Goal: Information Seeking & Learning: Learn about a topic

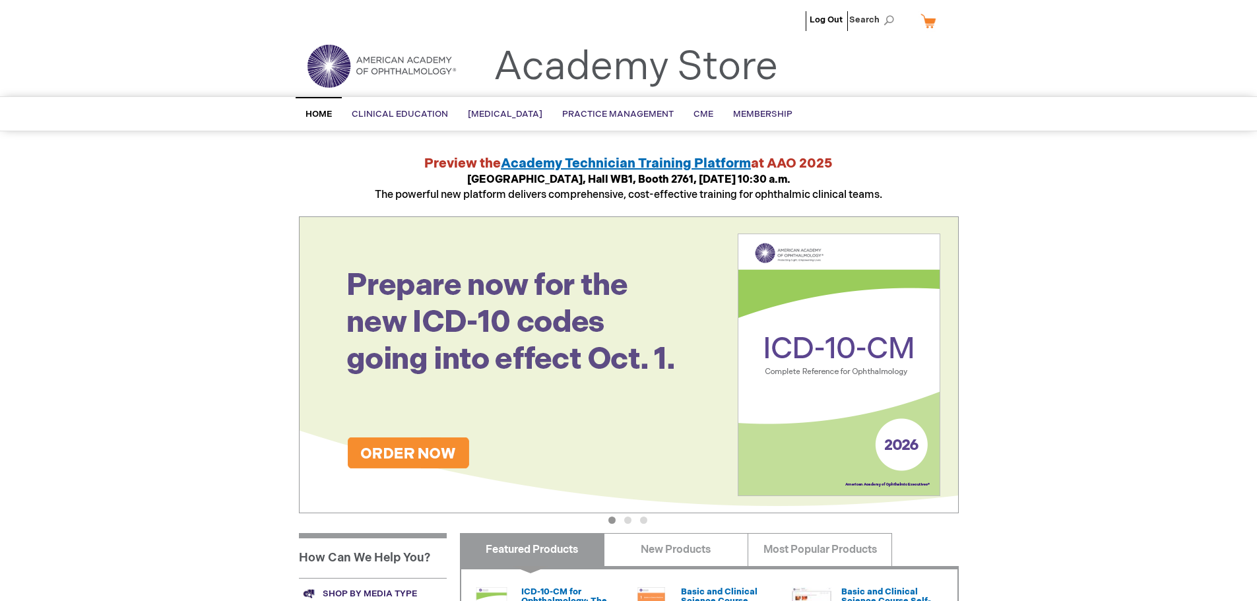
click at [568, 167] on span "Academy Technician Training Platform" at bounding box center [626, 164] width 250 height 16
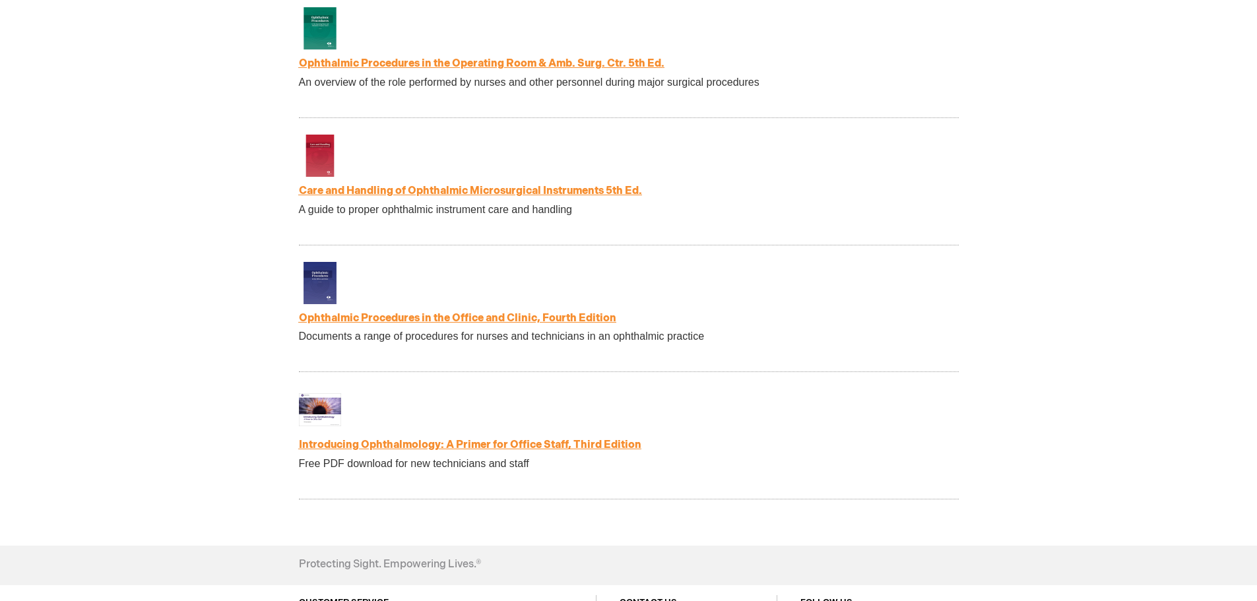
scroll to position [2822, 0]
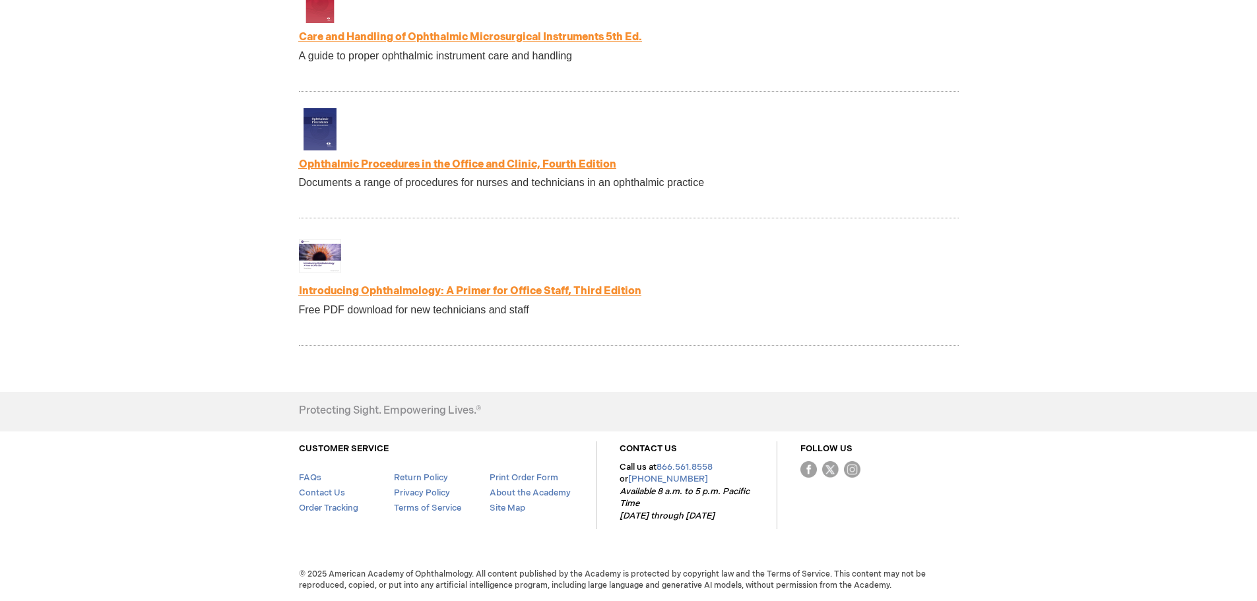
click at [576, 292] on link "Introducing Ophthalmology: A Primer for Office Staff, Third Edition" at bounding box center [470, 291] width 342 height 13
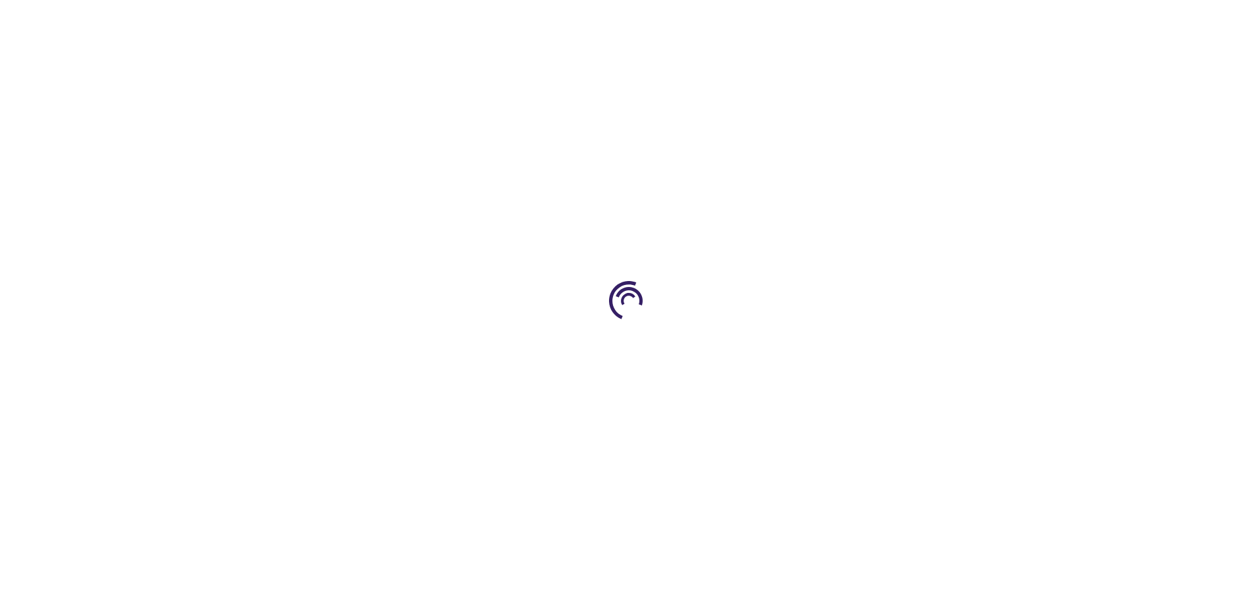
scroll to position [2822, 0]
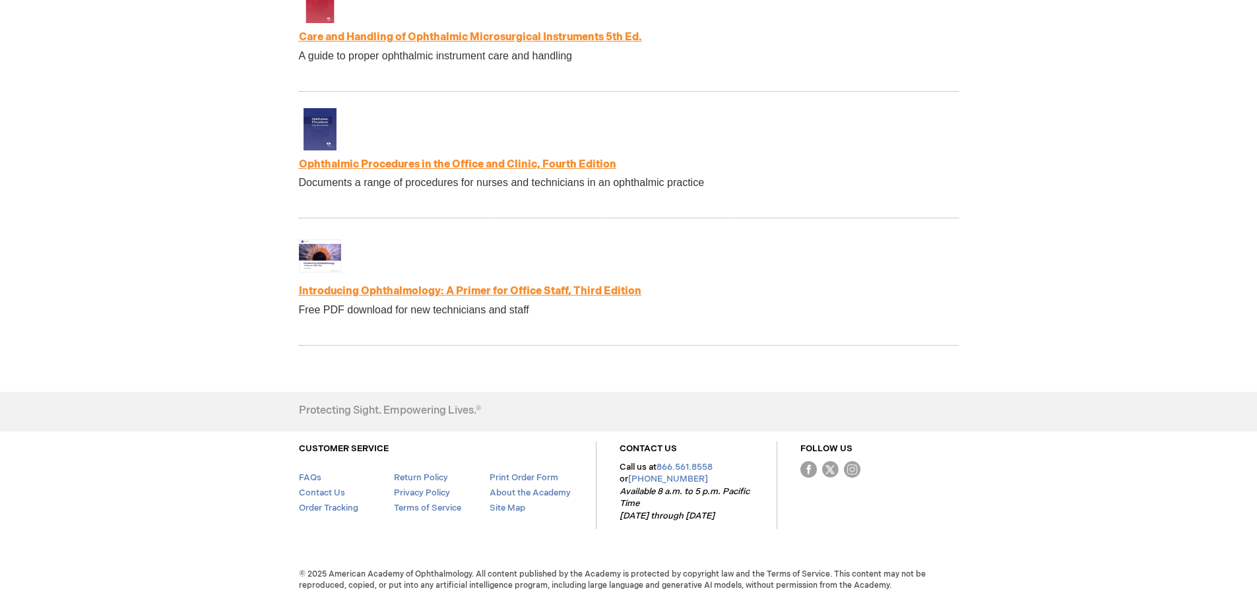
click at [564, 292] on link "Introducing Ophthalmology: A Primer for Office Staff, Third Edition" at bounding box center [470, 291] width 342 height 13
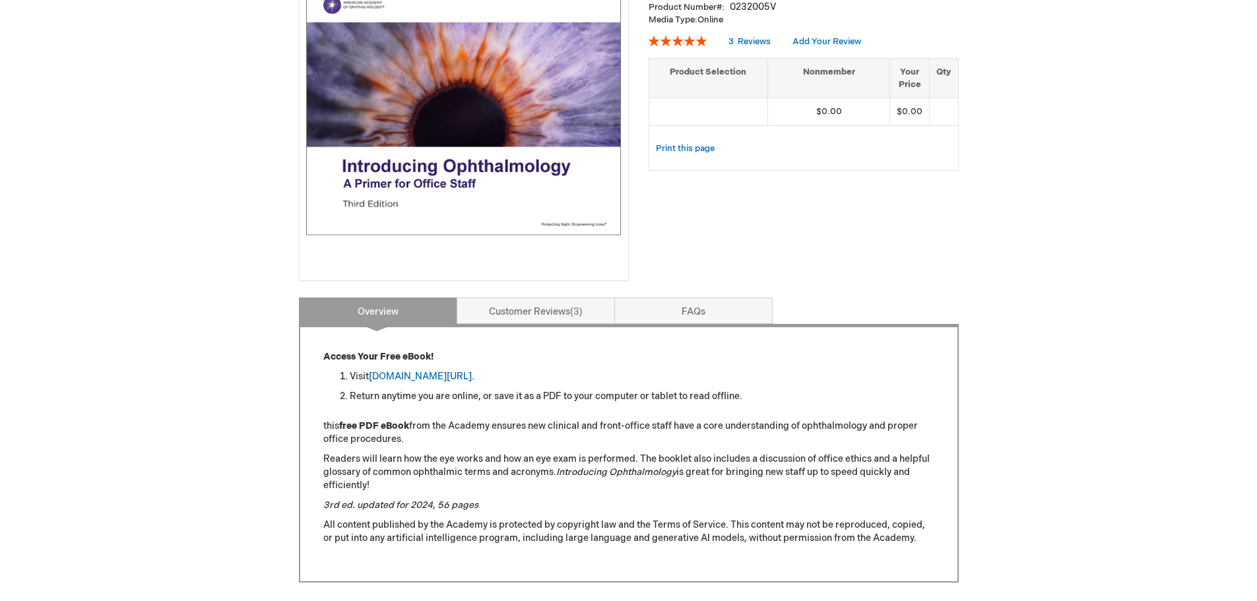
scroll to position [330, 0]
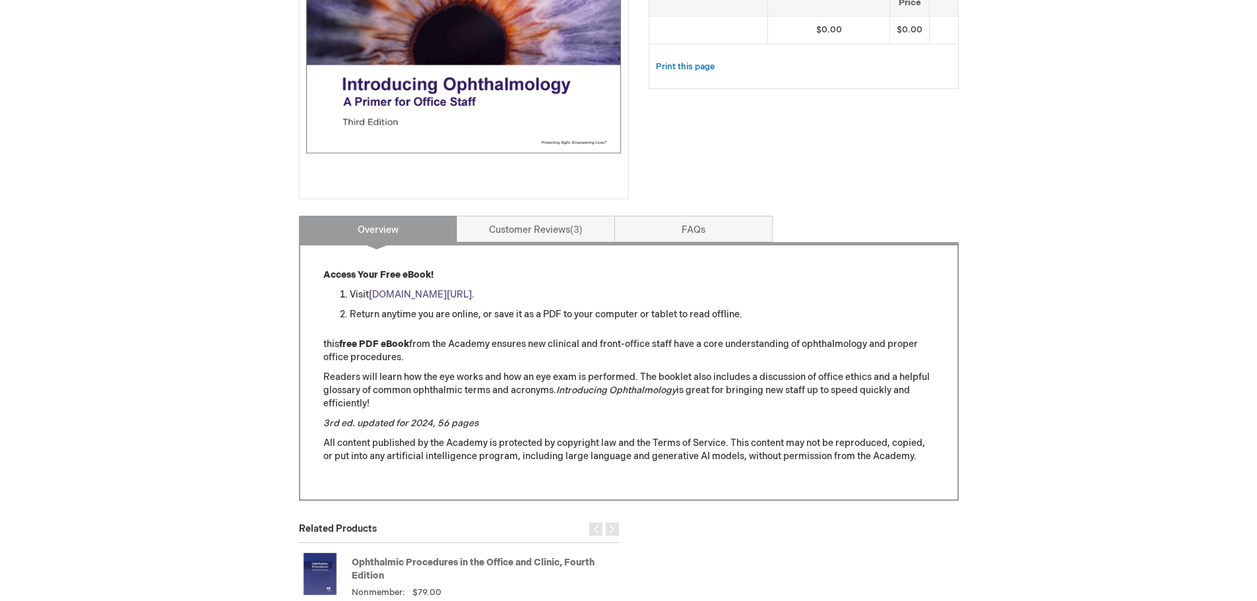
click at [472, 291] on link "aao.org/introducing_ophthalmology" at bounding box center [420, 294] width 103 height 11
